Goal: Register for event/course

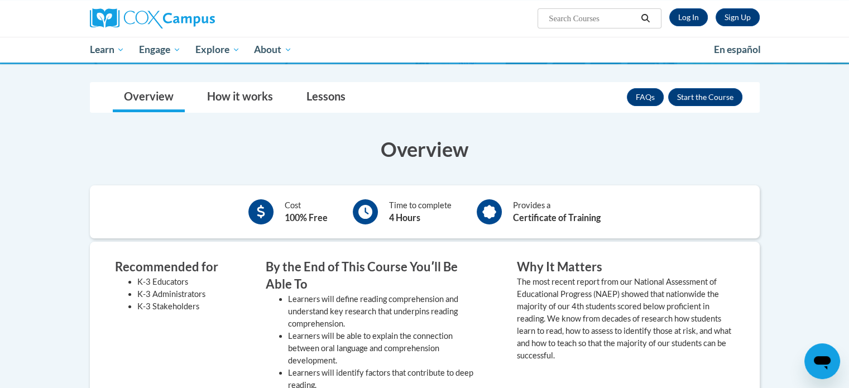
scroll to position [167, 0]
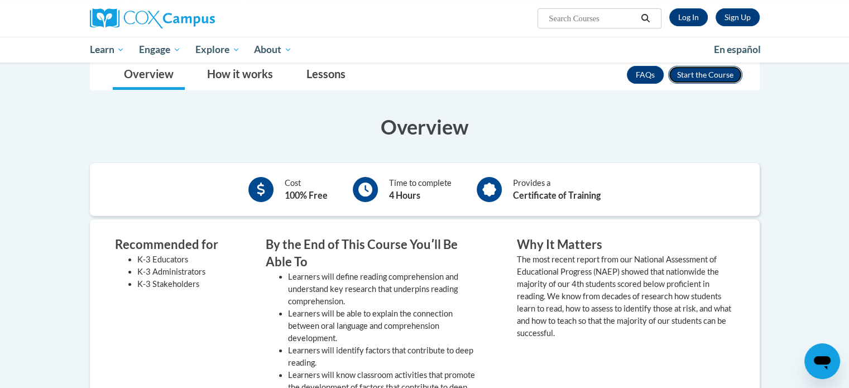
click at [699, 74] on button "Enroll" at bounding box center [705, 75] width 74 height 18
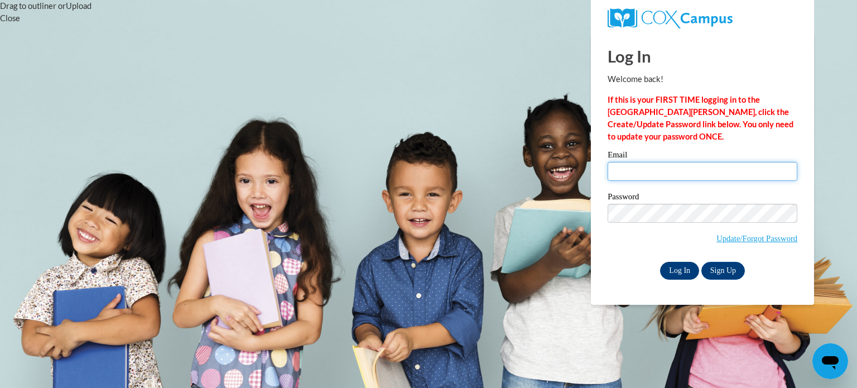
type input "mirnadominguez@floydboe.net"
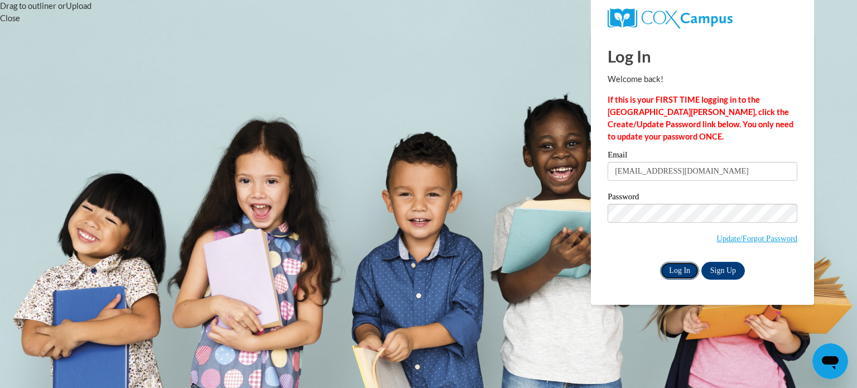
click at [682, 268] on input "Log In" at bounding box center [679, 271] width 39 height 18
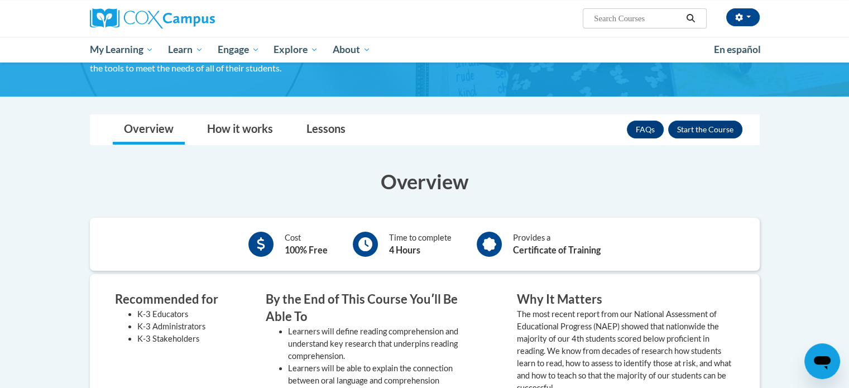
scroll to position [112, 0]
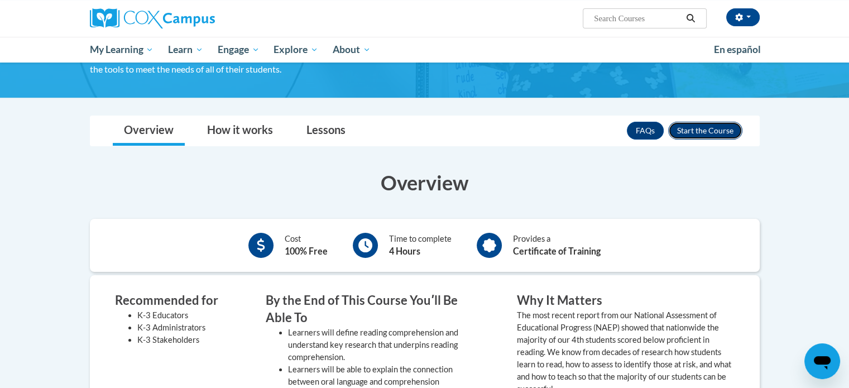
click at [695, 133] on button "Enroll" at bounding box center [705, 131] width 74 height 18
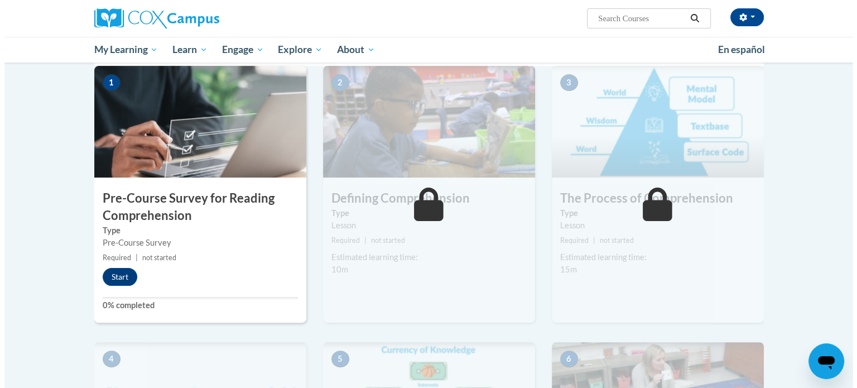
scroll to position [223, 0]
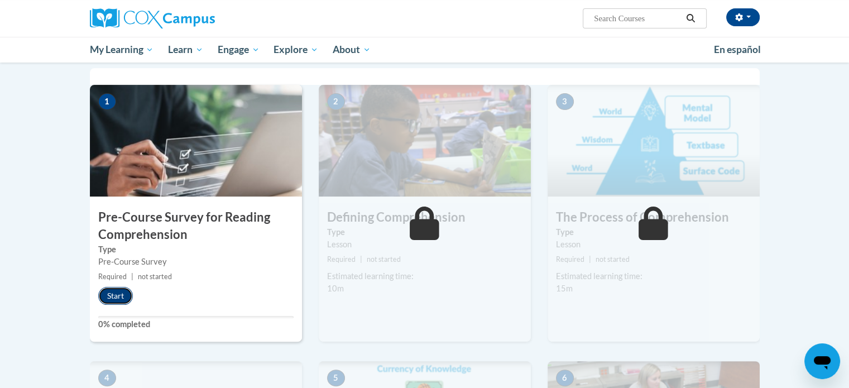
click at [119, 293] on button "Start" at bounding box center [115, 296] width 35 height 18
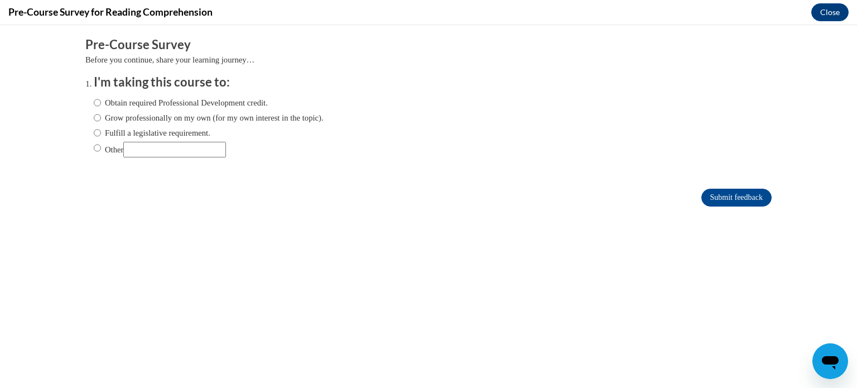
scroll to position [0, 0]
click at [94, 132] on input "Fulfill a legislative requirement." at bounding box center [97, 133] width 7 height 12
radio input "true"
click at [705, 201] on input "Submit feedback" at bounding box center [736, 198] width 70 height 18
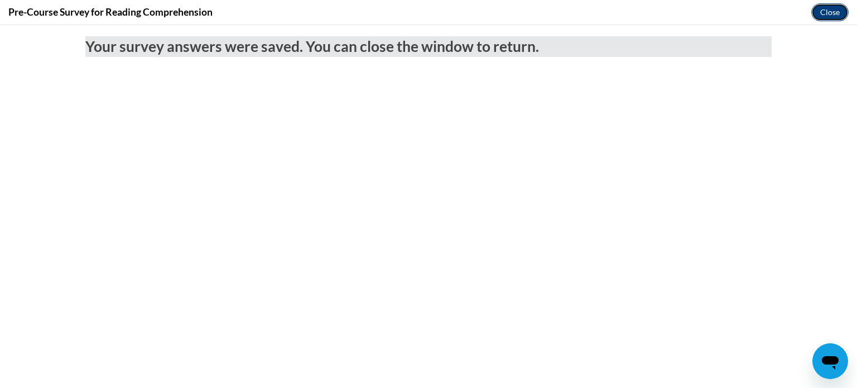
click at [825, 11] on button "Close" at bounding box center [829, 12] width 37 height 18
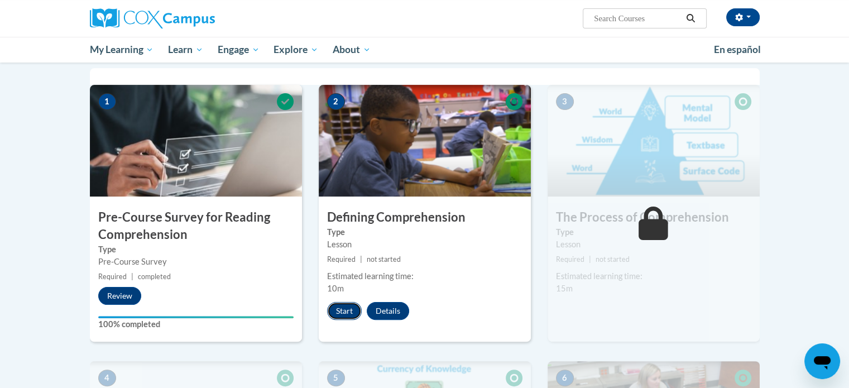
click at [343, 305] on button "Start" at bounding box center [344, 311] width 35 height 18
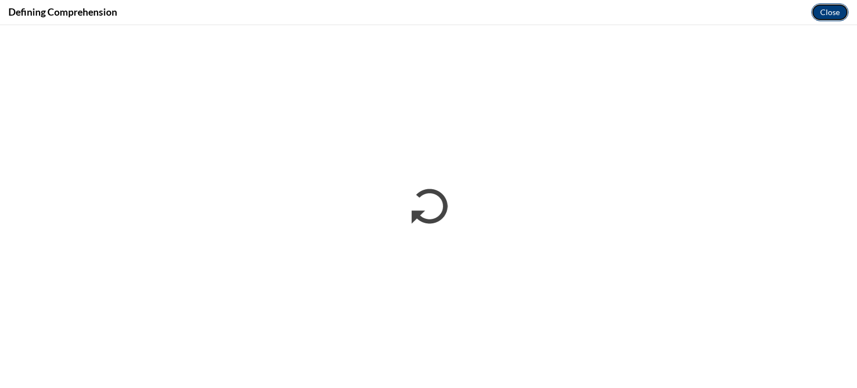
click at [831, 15] on button "Close" at bounding box center [829, 12] width 37 height 18
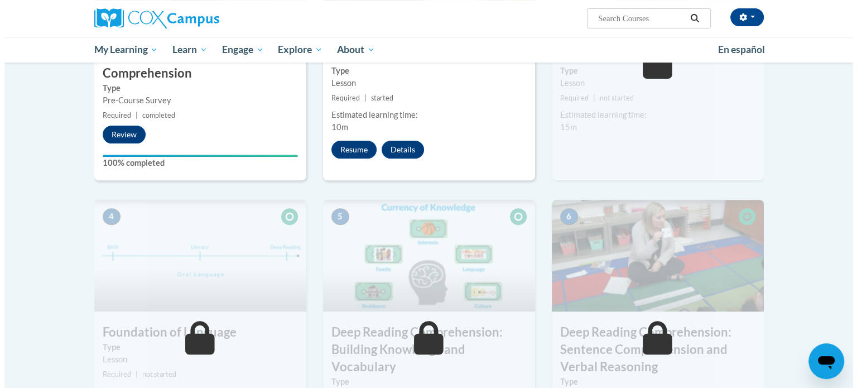
scroll to position [391, 0]
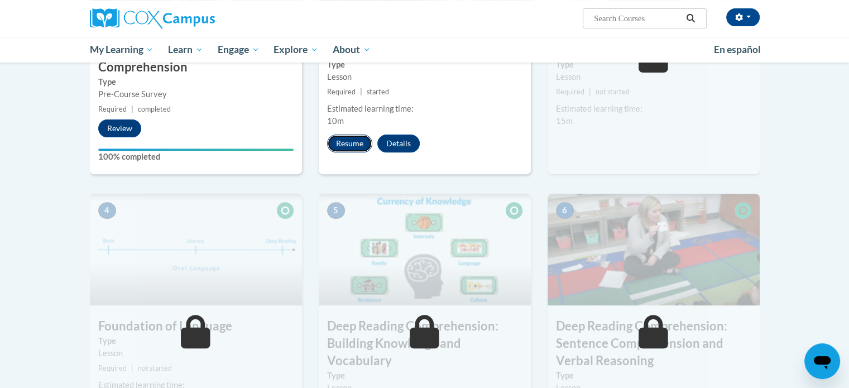
click at [354, 142] on button "Resume" at bounding box center [349, 143] width 45 height 18
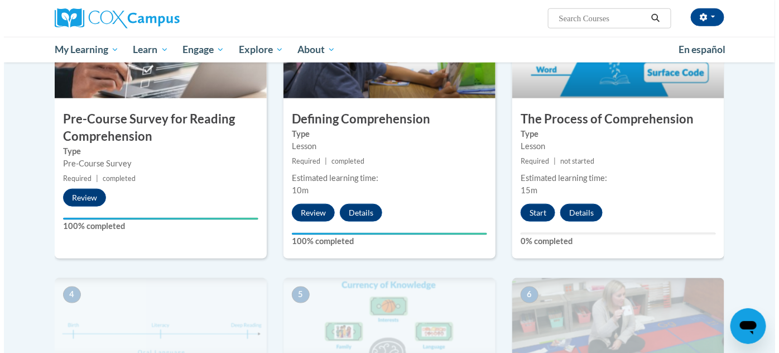
scroll to position [304, 0]
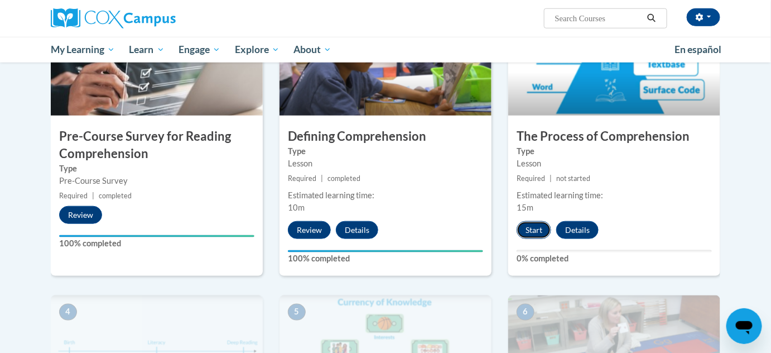
click at [533, 230] on button "Start" at bounding box center [534, 230] width 35 height 18
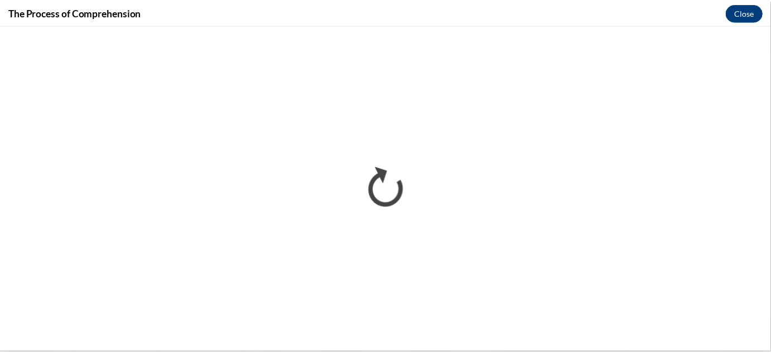
scroll to position [0, 0]
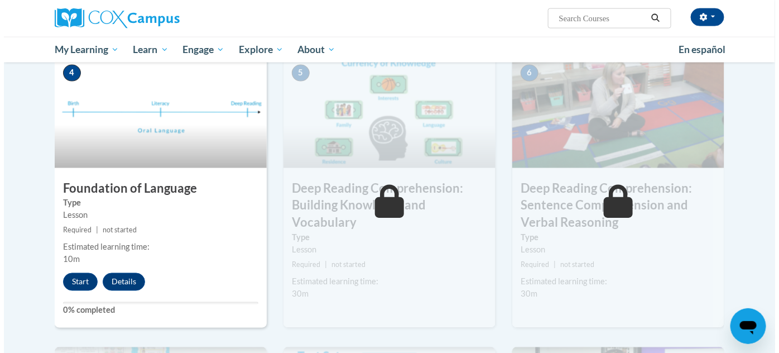
scroll to position [558, 0]
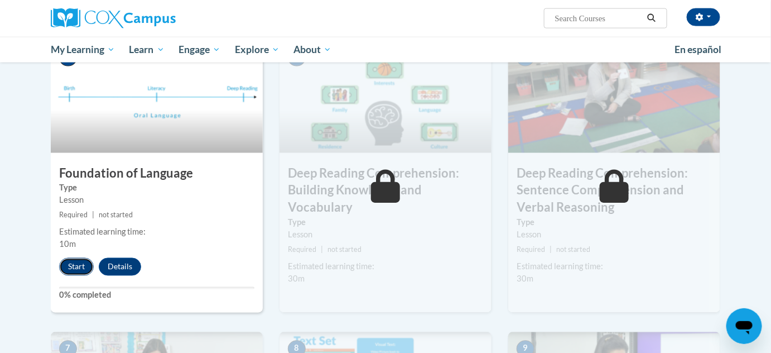
click at [79, 261] on button "Start" at bounding box center [76, 267] width 35 height 18
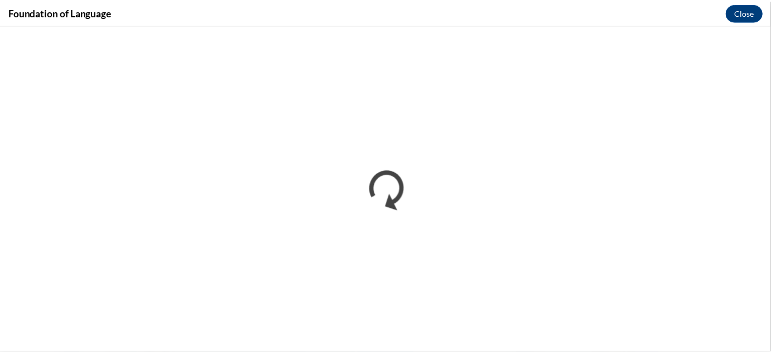
scroll to position [0, 0]
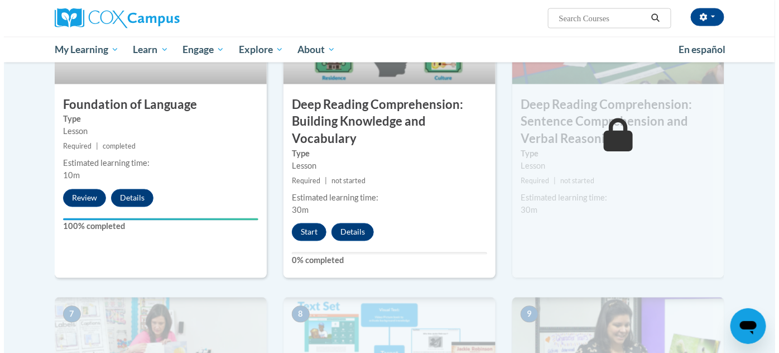
scroll to position [608, 0]
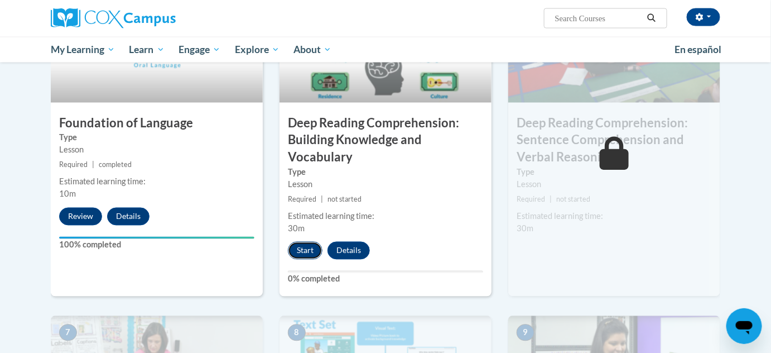
click at [302, 246] on button "Start" at bounding box center [305, 251] width 35 height 18
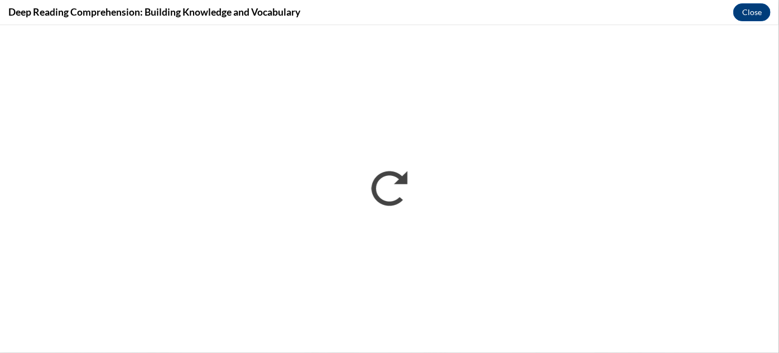
scroll to position [0, 0]
